Goal: Task Accomplishment & Management: Manage account settings

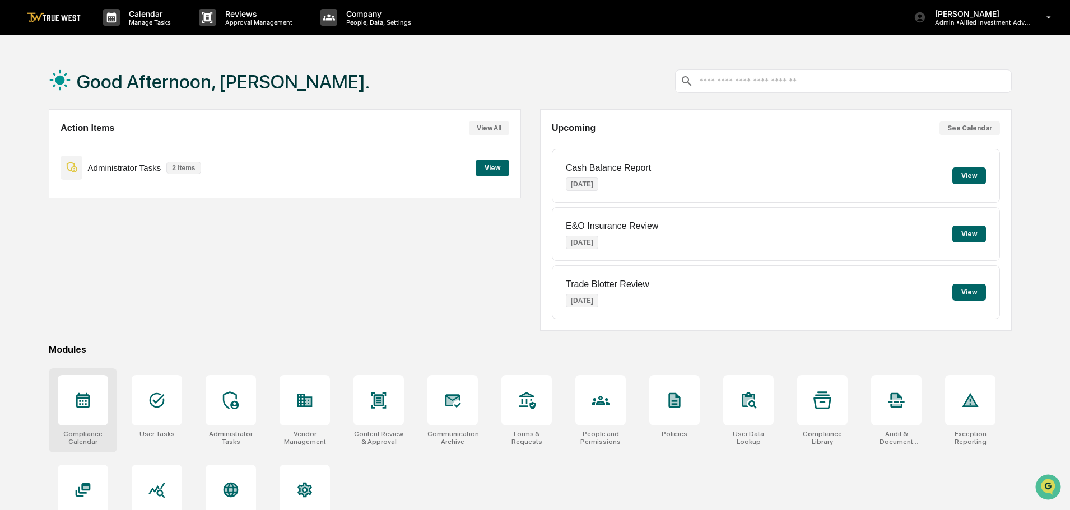
click at [81, 405] on icon at bounding box center [82, 400] width 13 height 15
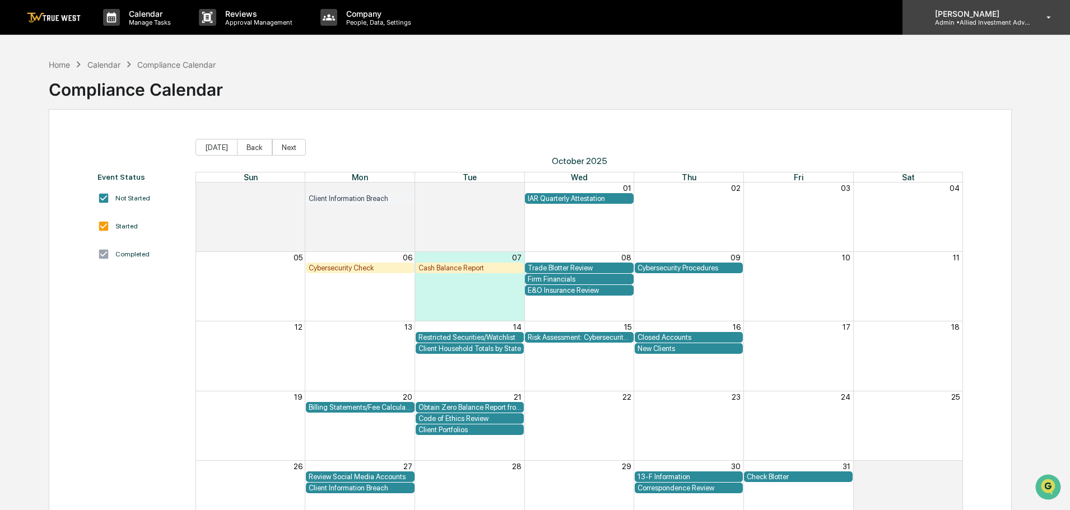
click at [973, 21] on p "Admin • Allied Investment Advisors" at bounding box center [978, 22] width 104 height 8
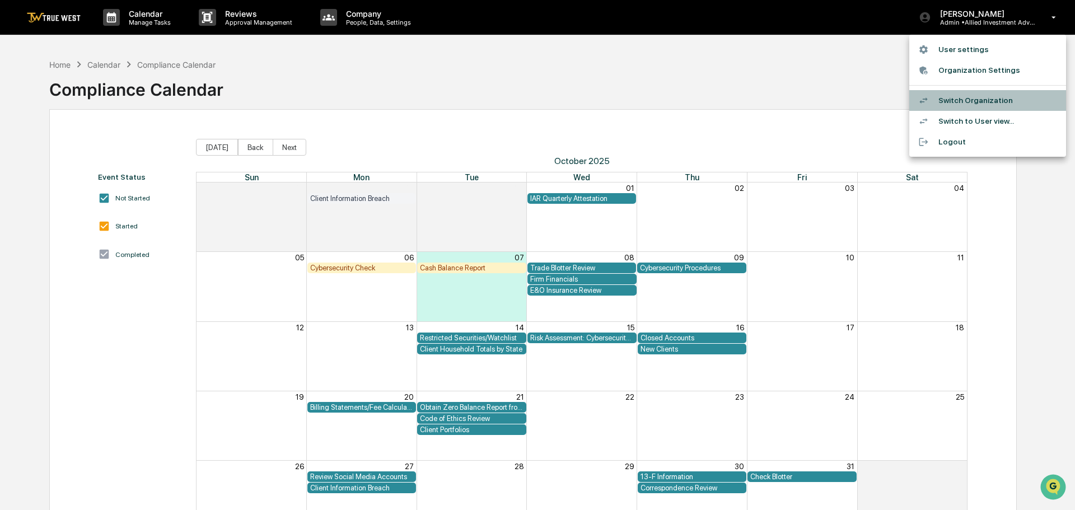
click at [952, 97] on li "Switch Organization" at bounding box center [987, 100] width 157 height 21
